Goal: Information Seeking & Learning: Find specific fact

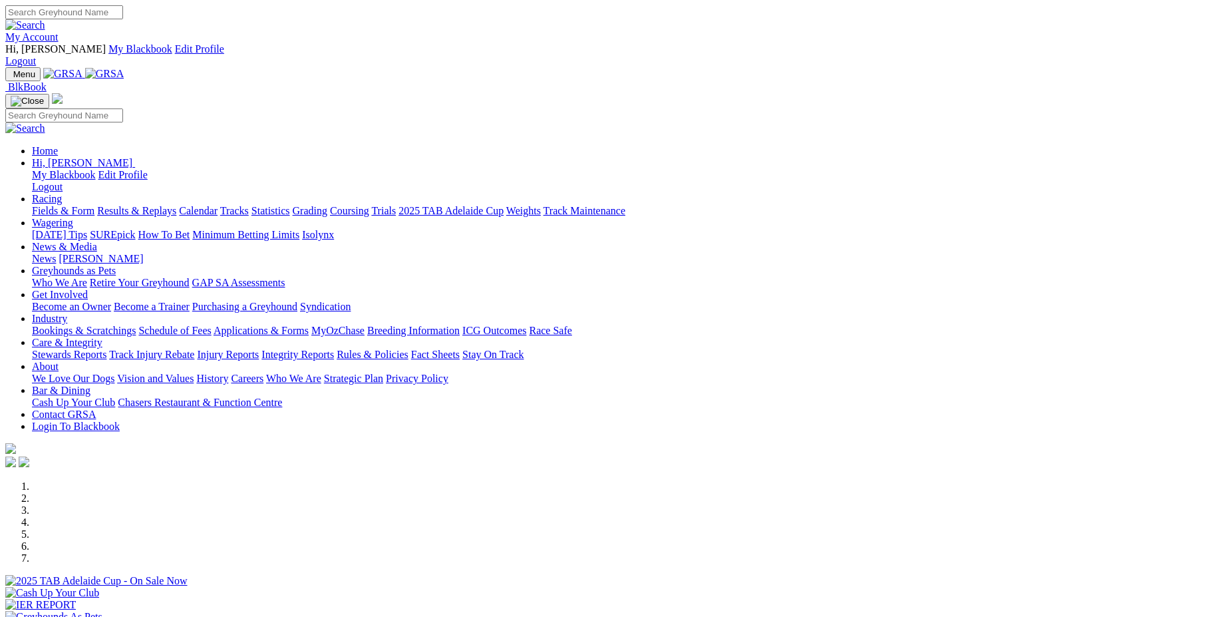
click at [62, 193] on link "Racing" at bounding box center [47, 198] width 30 height 11
click at [290, 205] on link "Statistics" at bounding box center [271, 210] width 39 height 11
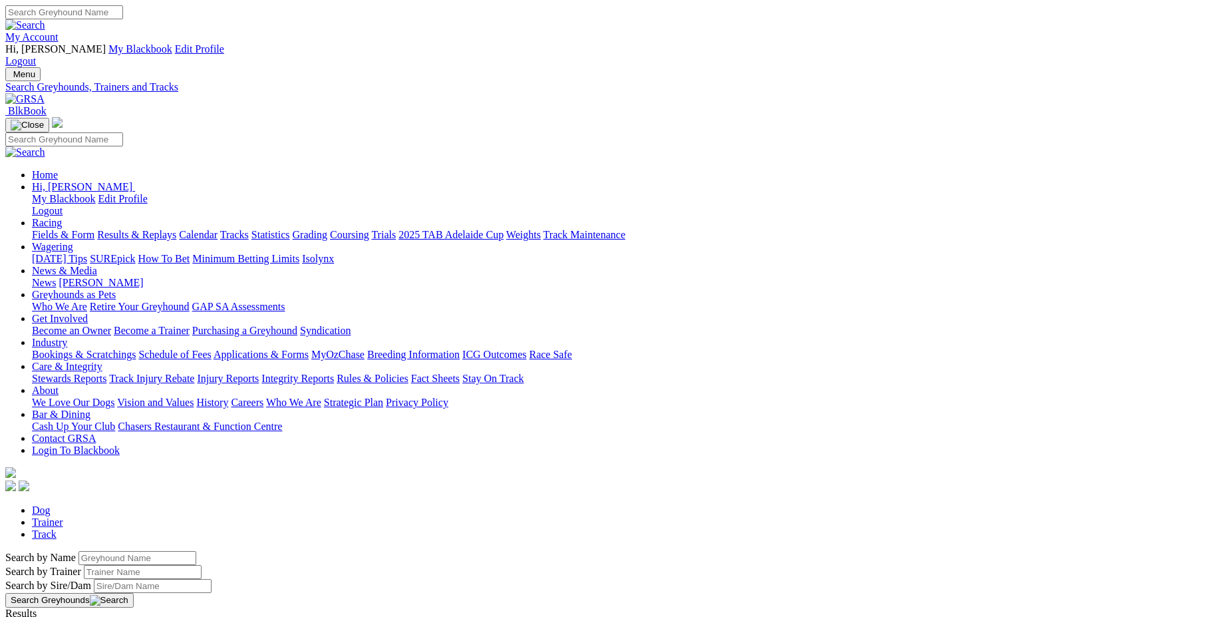
drag, startPoint x: 268, startPoint y: 226, endPoint x: 104, endPoint y: 231, distance: 163.8
click at [106, 551] on input "Search by Greyhound name" at bounding box center [138, 558] width 118 height 14
type input "Busting"
click at [134, 593] on button "Search Greyhounds" at bounding box center [69, 600] width 128 height 15
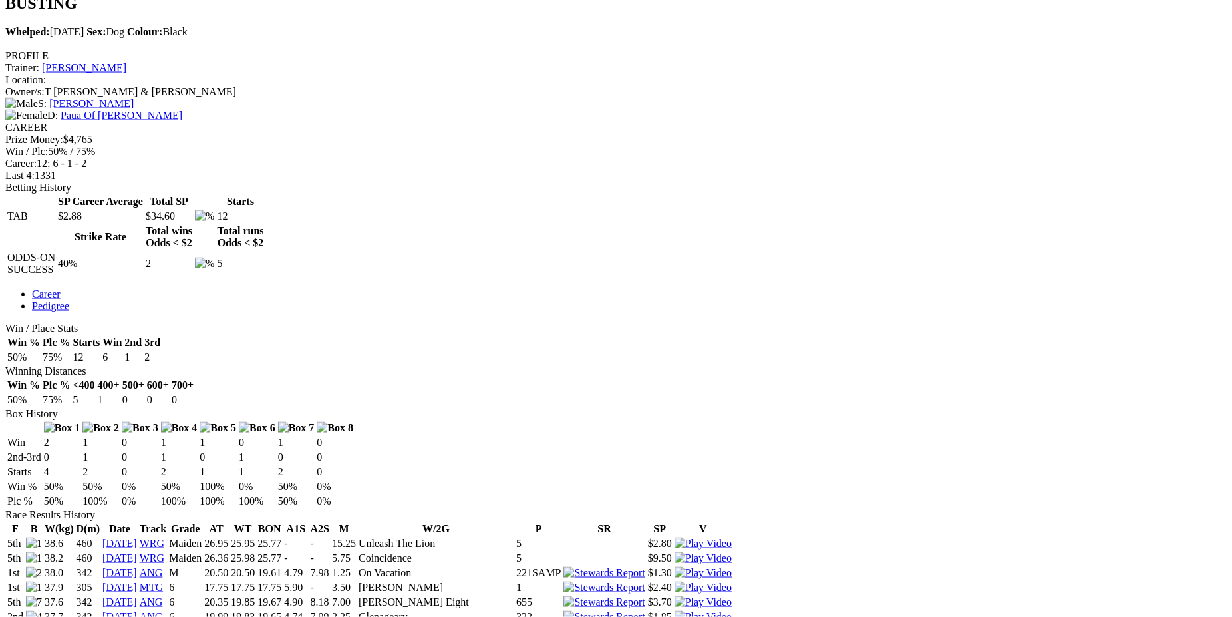
scroll to position [490, 0]
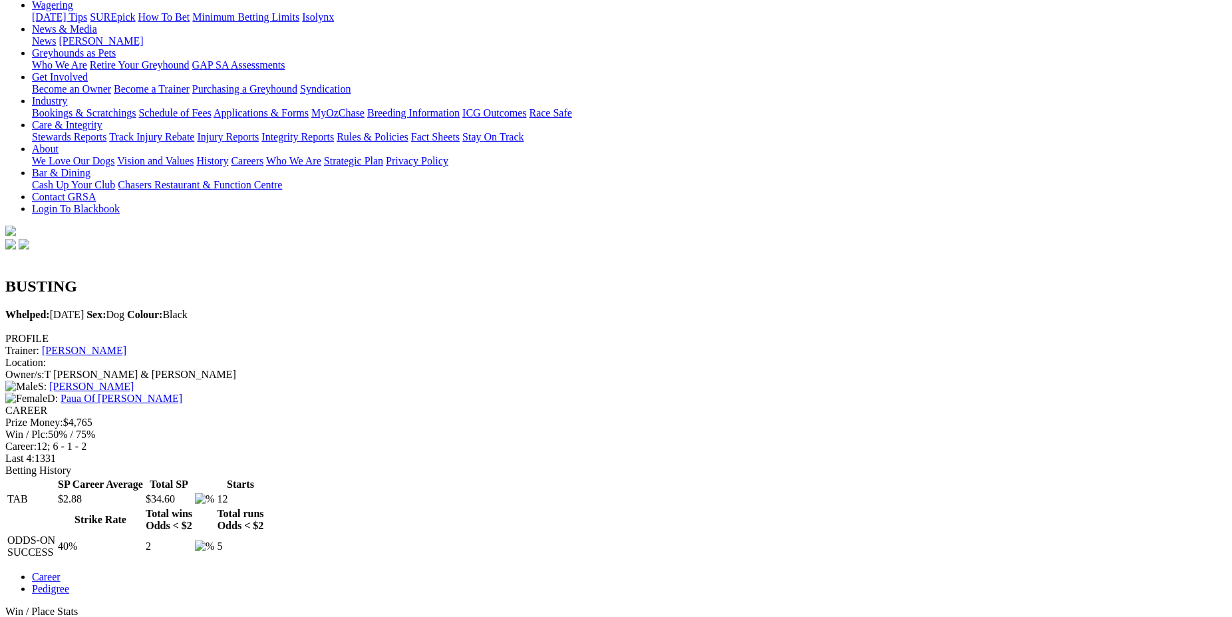
scroll to position [0, 0]
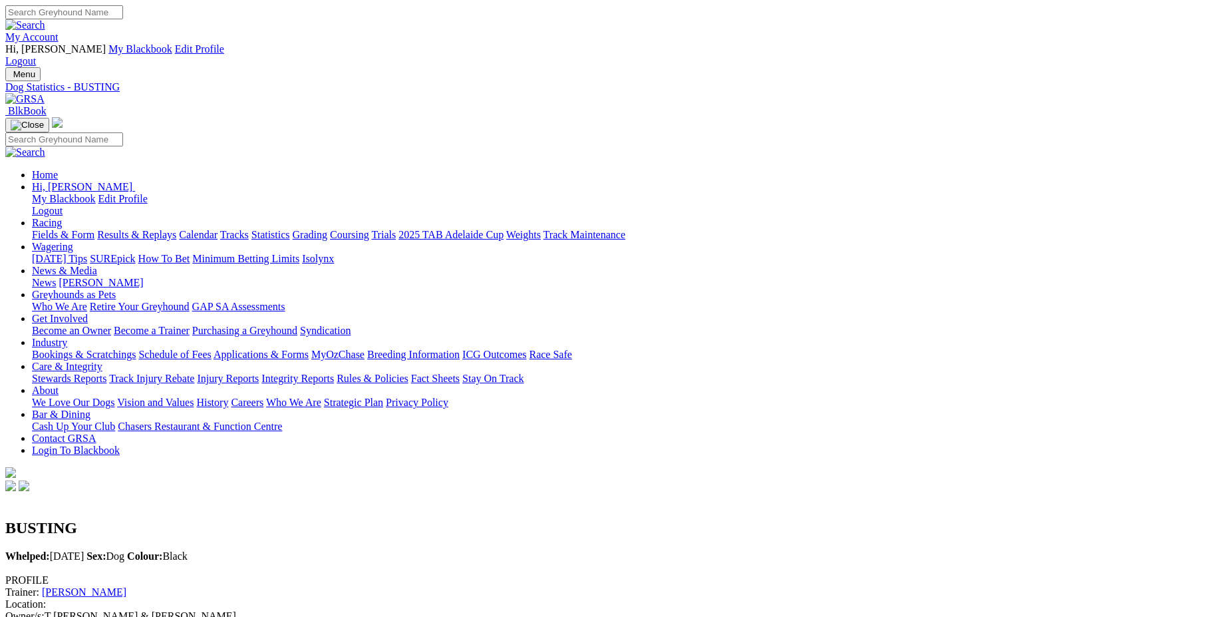
click at [309, 349] on link "Applications & Forms" at bounding box center [261, 354] width 95 height 11
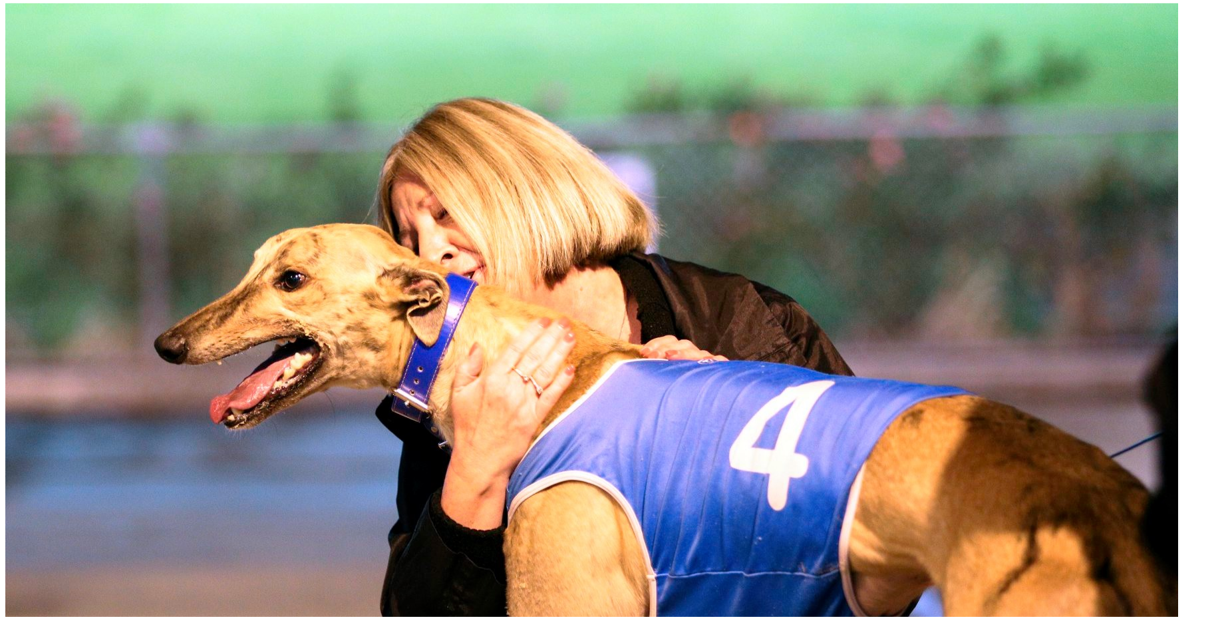
scroll to position [577, 0]
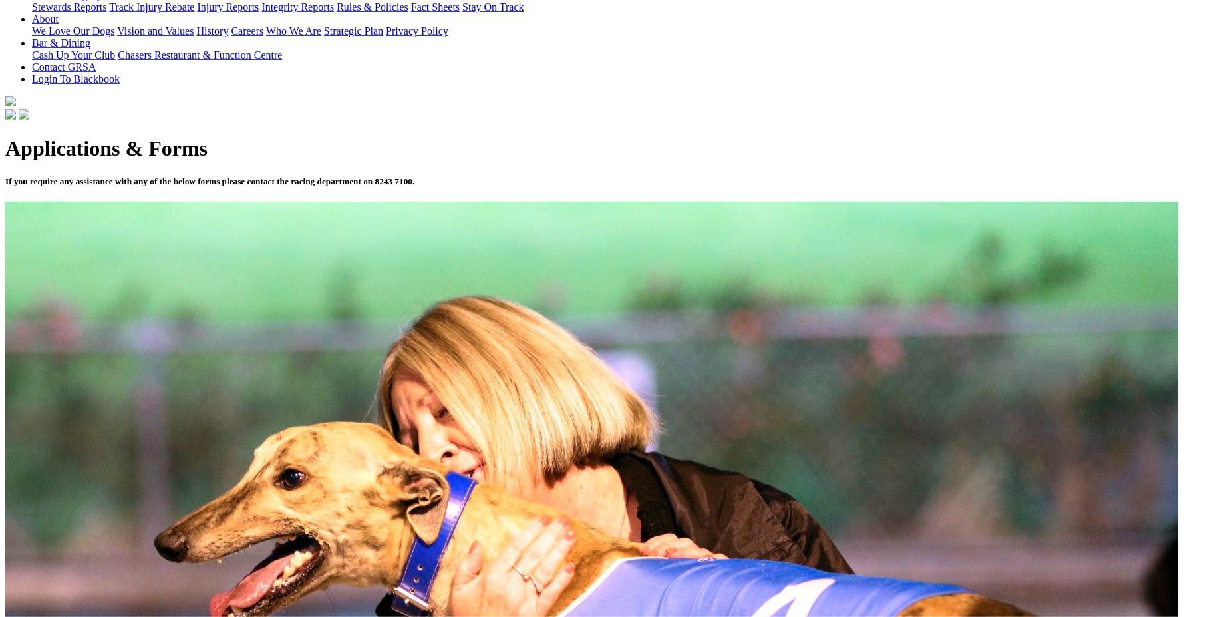
scroll to position [367, 0]
